Goal: Information Seeking & Learning: Find specific fact

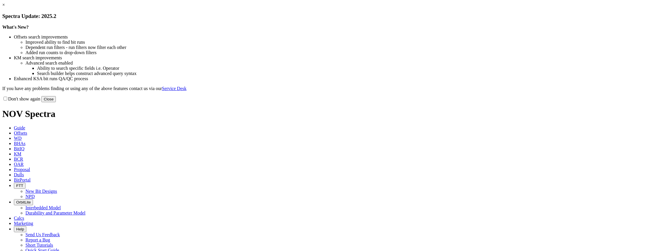
click at [5, 7] on link "×" at bounding box center [3, 4] width 3 height 5
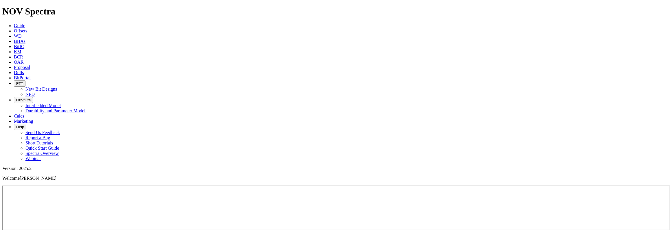
click at [21, 49] on link "KM" at bounding box center [18, 51] width 8 height 5
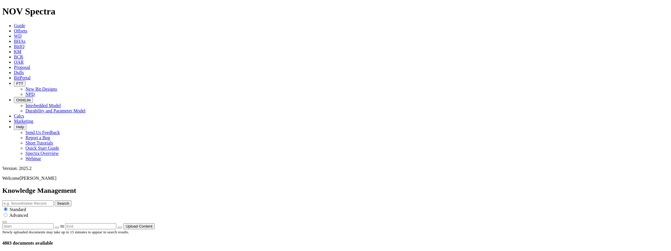
click at [54, 200] on input "text" at bounding box center [27, 203] width 51 height 6
type input "SP59"
click at [71, 200] on button "Search" at bounding box center [63, 203] width 17 height 6
click at [54, 200] on input "SP59" at bounding box center [27, 203] width 51 height 6
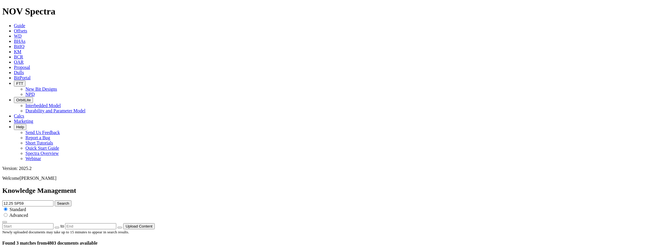
type input "12.25 SP59"
click at [55, 200] on button "Search" at bounding box center [63, 203] width 17 height 6
click at [71, 200] on button "Search" at bounding box center [63, 203] width 17 height 6
click at [54, 200] on input "12.25 SP59" at bounding box center [27, 203] width 51 height 6
drag, startPoint x: 403, startPoint y: 32, endPoint x: 341, endPoint y: 29, distance: 61.1
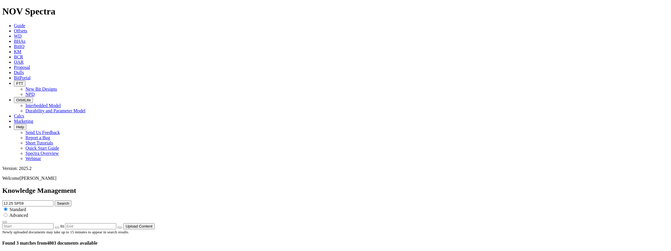
click at [341, 187] on div "Knowledge Management 12.25 SP59 Search Standard Advanced to Upload Content" at bounding box center [335, 208] width 667 height 43
type input "8.5 TKC56-Z1"
click at [55, 200] on button "Search" at bounding box center [63, 203] width 17 height 6
click at [71, 200] on button "Search" at bounding box center [63, 203] width 17 height 6
click at [8, 213] on input "radio" at bounding box center [6, 215] width 4 height 4
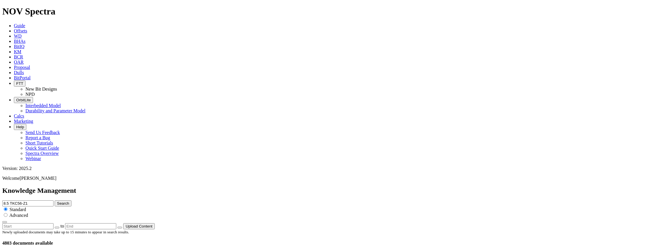
radio input "true"
radio input "false"
click at [71, 200] on button "Search" at bounding box center [63, 203] width 17 height 6
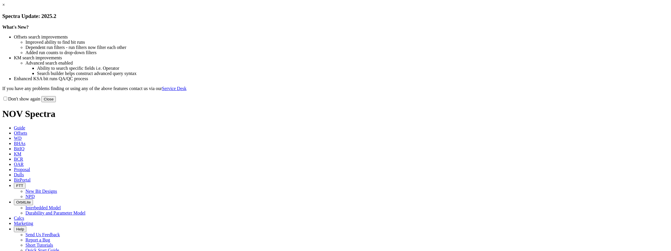
click at [5, 7] on link "×" at bounding box center [3, 4] width 3 height 5
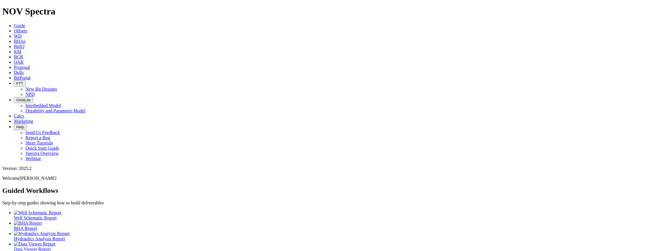
click at [14, 49] on icon at bounding box center [14, 51] width 0 height 5
